Goal: Task Accomplishment & Management: Manage account settings

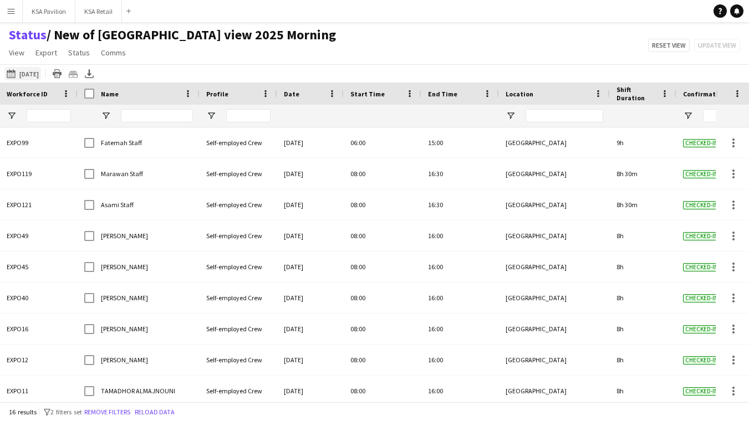
click at [35, 69] on button "[DATE] to [DATE] [DATE]" at bounding box center [22, 73] width 37 height 13
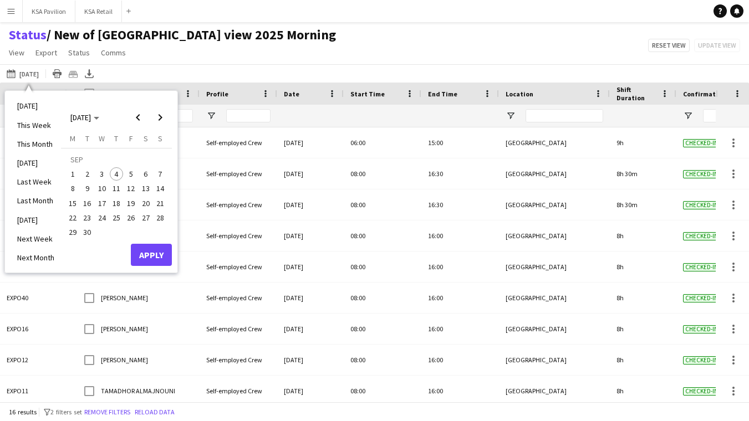
click at [114, 172] on span "4" at bounding box center [116, 173] width 13 height 13
click at [146, 263] on button "Apply" at bounding box center [151, 255] width 41 height 22
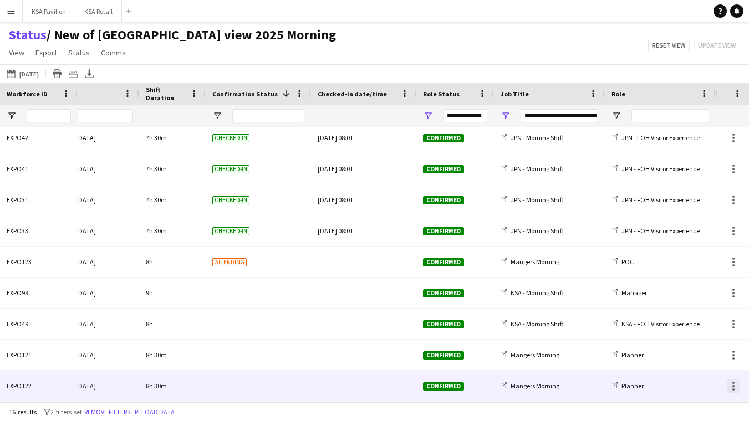
click at [733, 387] on div at bounding box center [733, 386] width 2 height 2
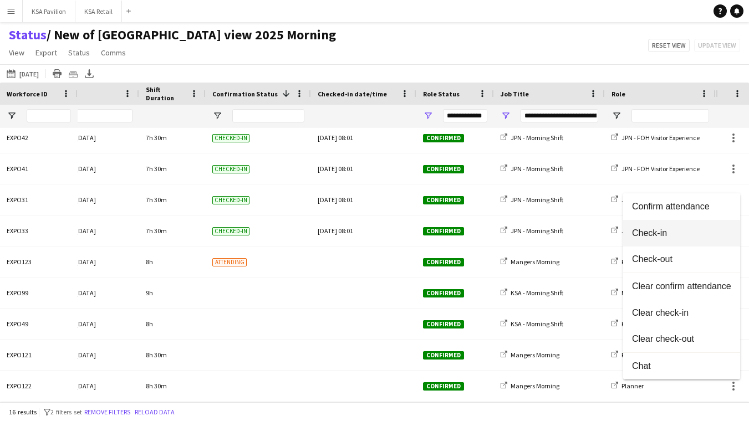
click at [719, 239] on button "Check-in" at bounding box center [681, 233] width 117 height 27
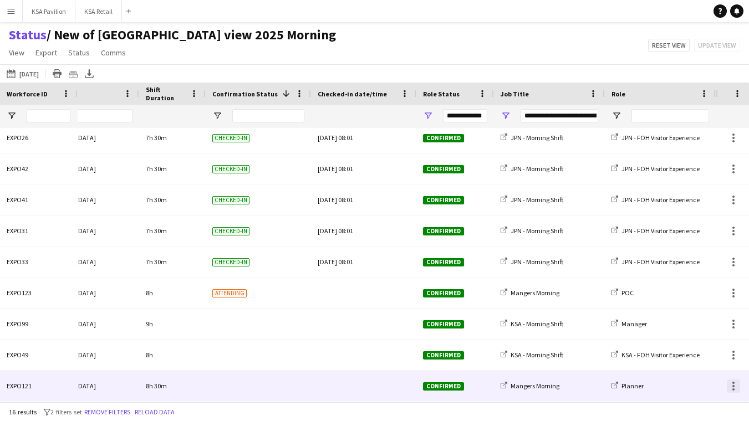
click at [735, 385] on div at bounding box center [732, 386] width 13 height 13
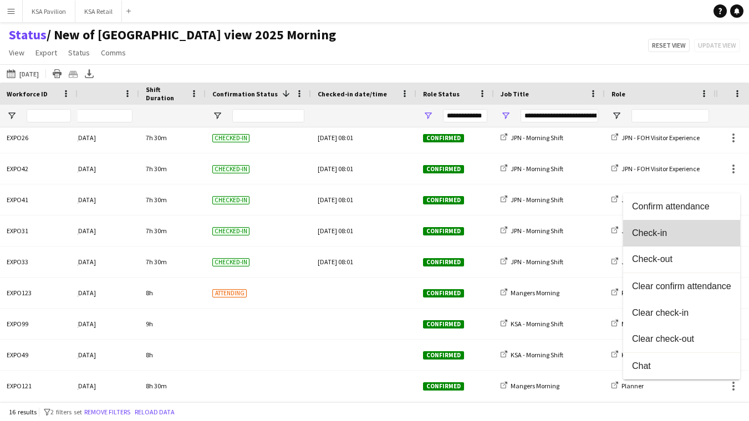
click at [720, 228] on button "Check-in" at bounding box center [681, 233] width 117 height 27
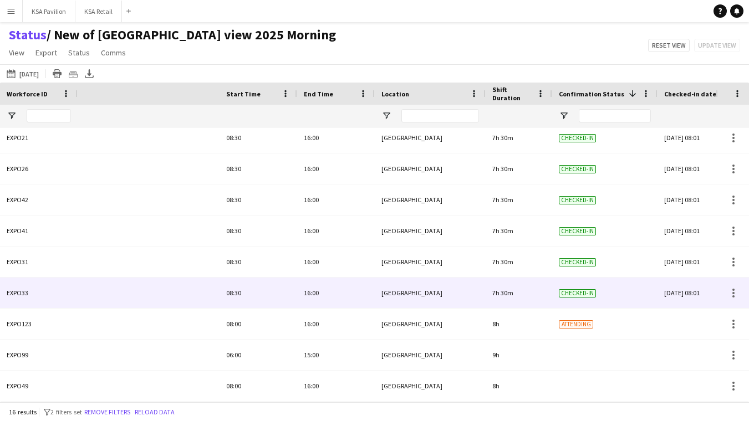
scroll to position [0, -1]
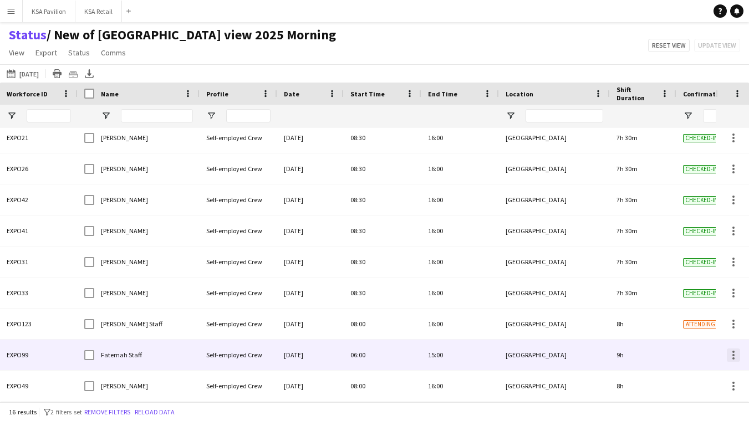
click at [731, 354] on div at bounding box center [732, 355] width 13 height 13
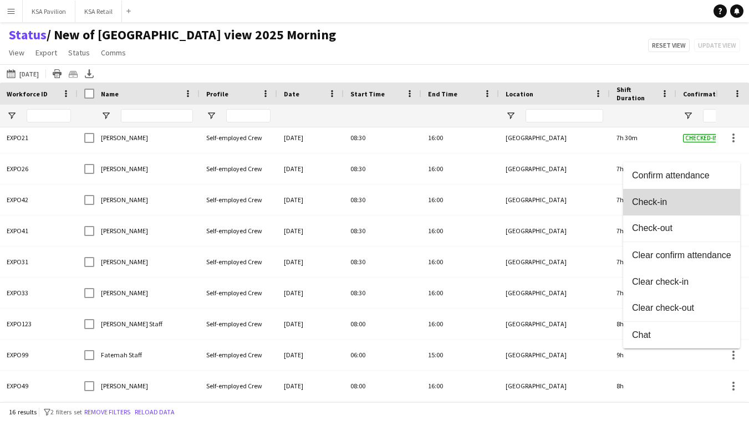
click at [708, 202] on span "Check-in" at bounding box center [681, 202] width 99 height 10
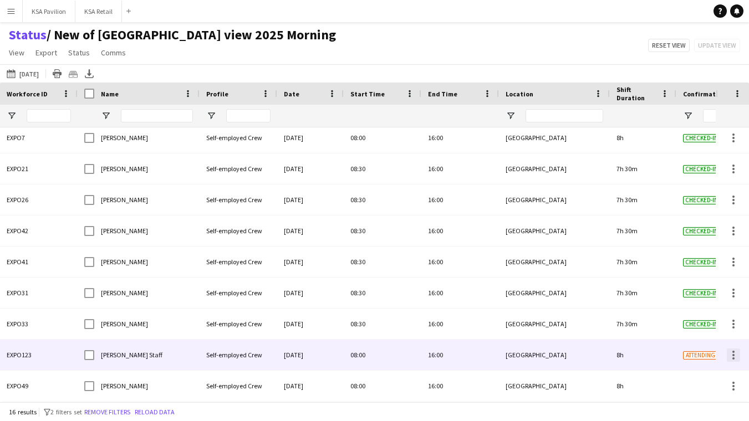
click at [735, 357] on div at bounding box center [732, 355] width 13 height 13
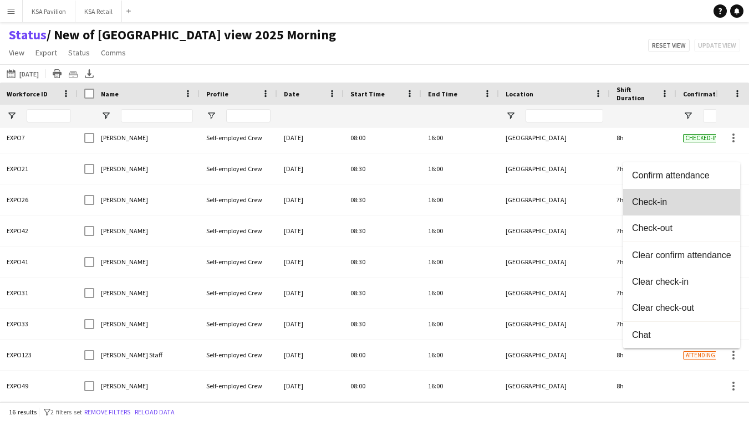
click at [692, 199] on span "Check-in" at bounding box center [681, 202] width 99 height 10
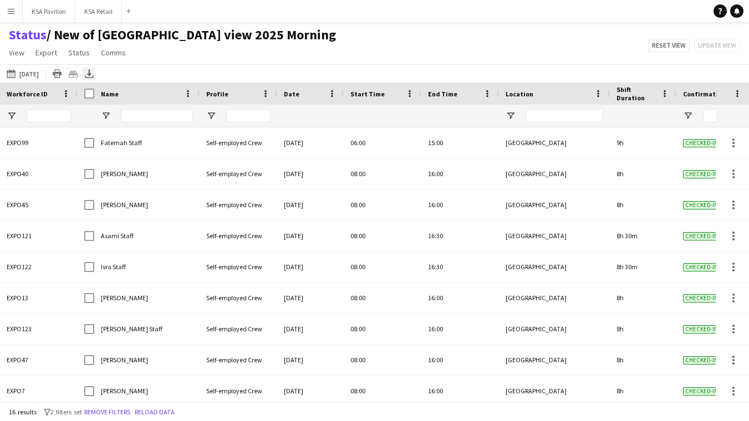
click at [85, 74] on icon "Export XLSX" at bounding box center [89, 73] width 9 height 9
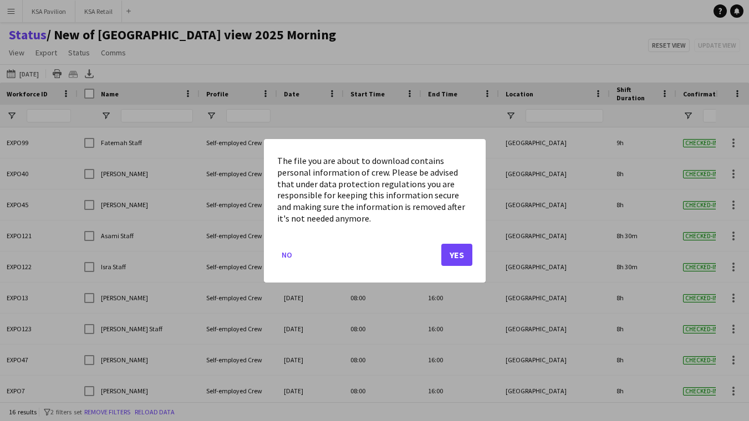
click at [460, 251] on button "Yes" at bounding box center [456, 254] width 31 height 22
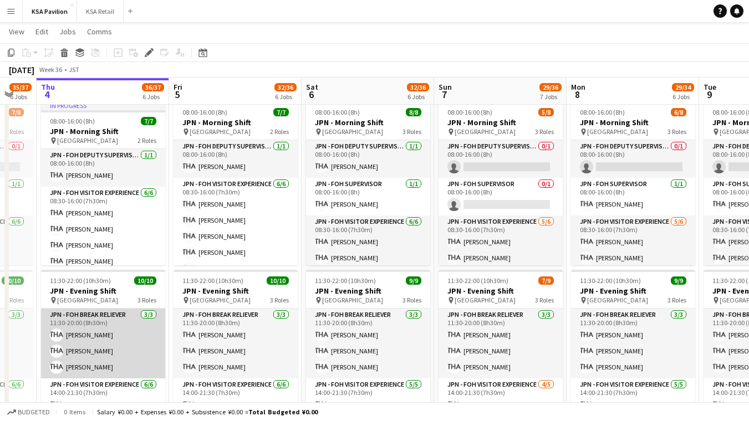
scroll to position [552, 0]
